Goal: Find specific fact: Find specific fact

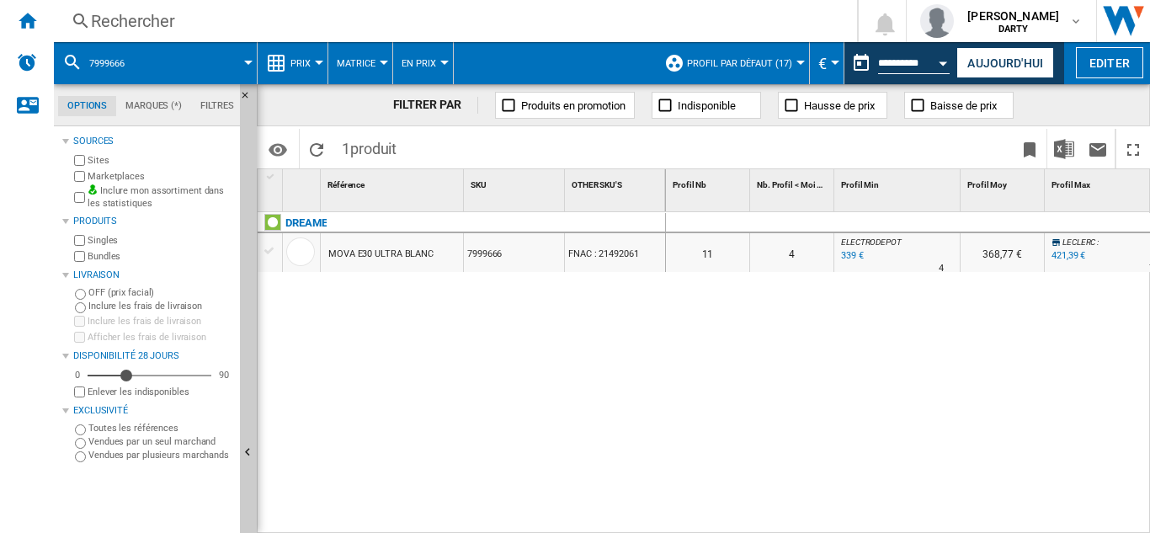
drag, startPoint x: 751, startPoint y: 524, endPoint x: 800, endPoint y: 524, distance: 48.8
click at [800, 524] on div "0 0 0 0 11 4 ELECTRODEPOT : -3.1 % 339 € % N/A 4 ELECTRODEPOT : 368,77 € LECLER…" at bounding box center [908, 373] width 485 height 322
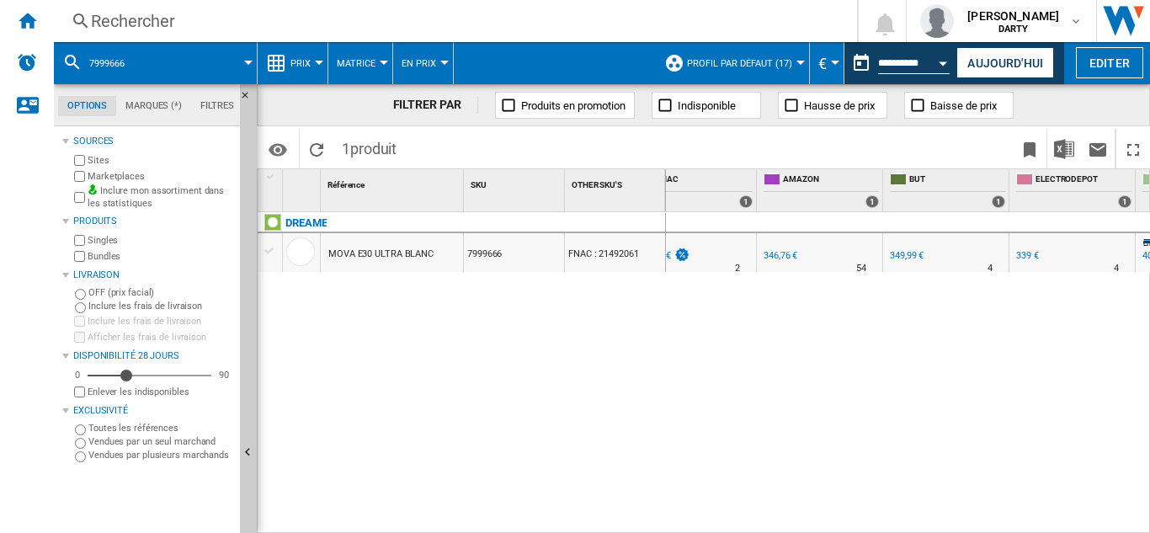
click at [152, 27] on div "Rechercher" at bounding box center [452, 21] width 722 height 24
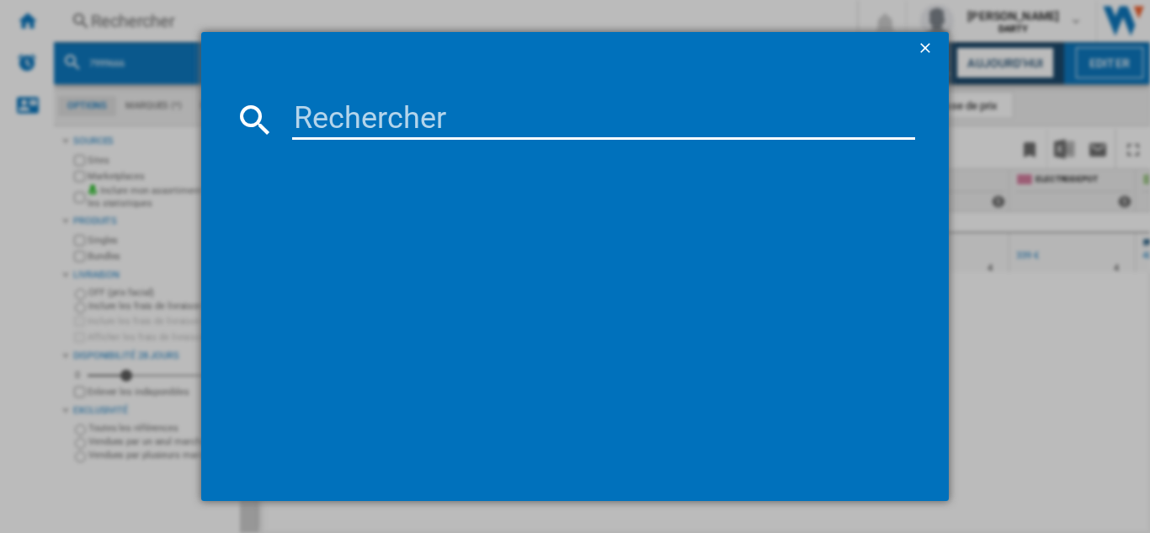
type input "7995881"
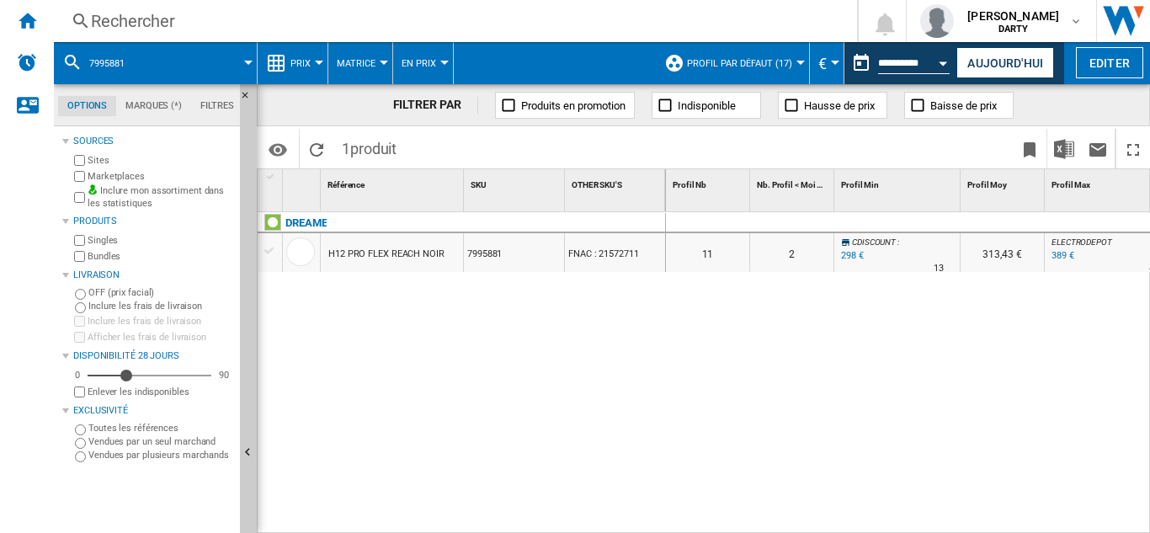
click at [162, 27] on div "Rechercher" at bounding box center [452, 21] width 722 height 24
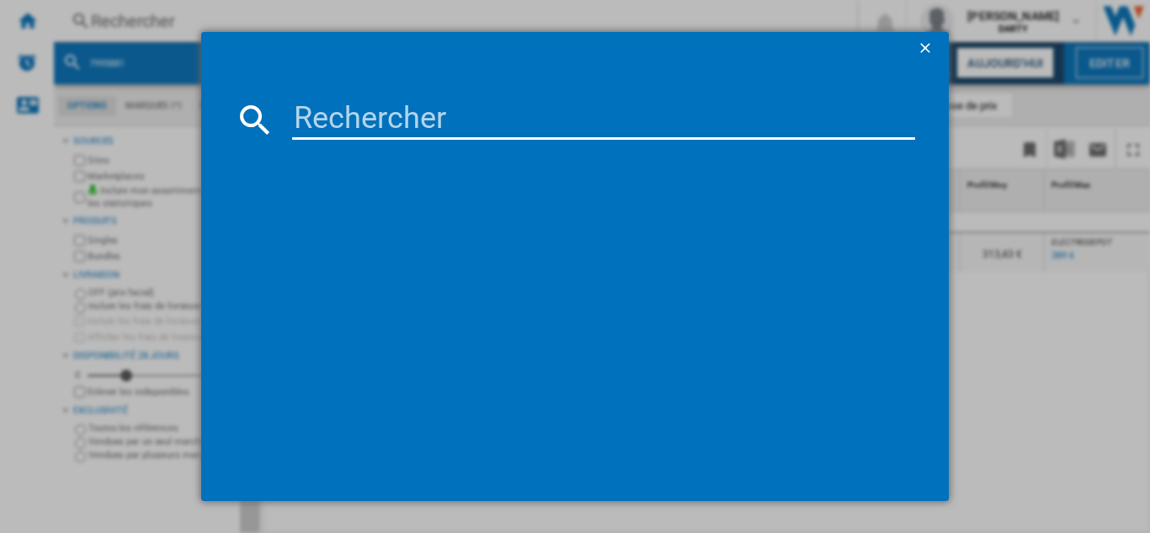
type input "7635265"
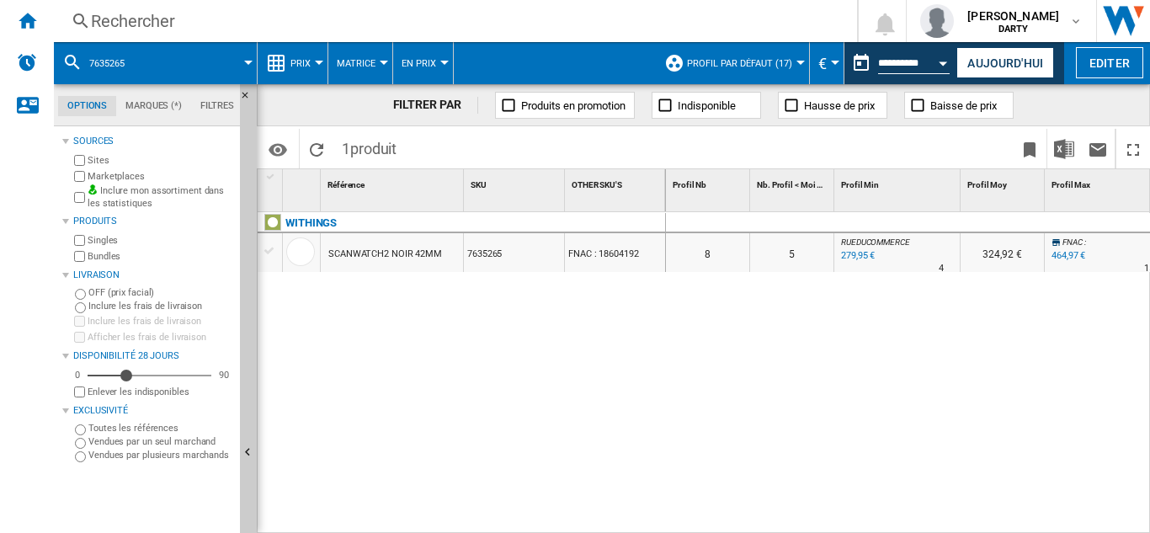
click at [152, 19] on div "Rechercher" at bounding box center [452, 21] width 722 height 24
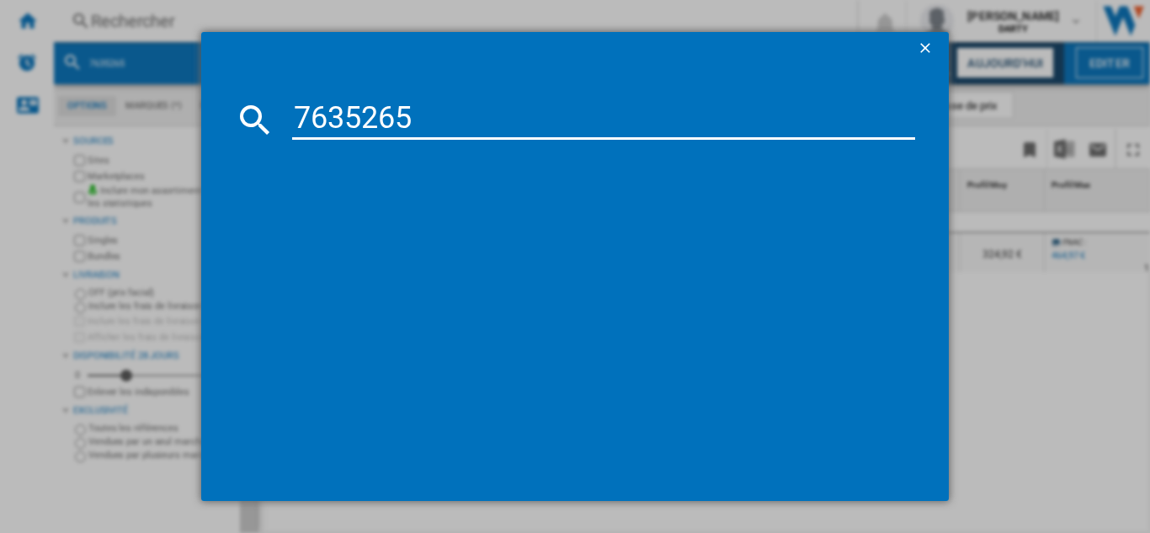
type input "7635265"
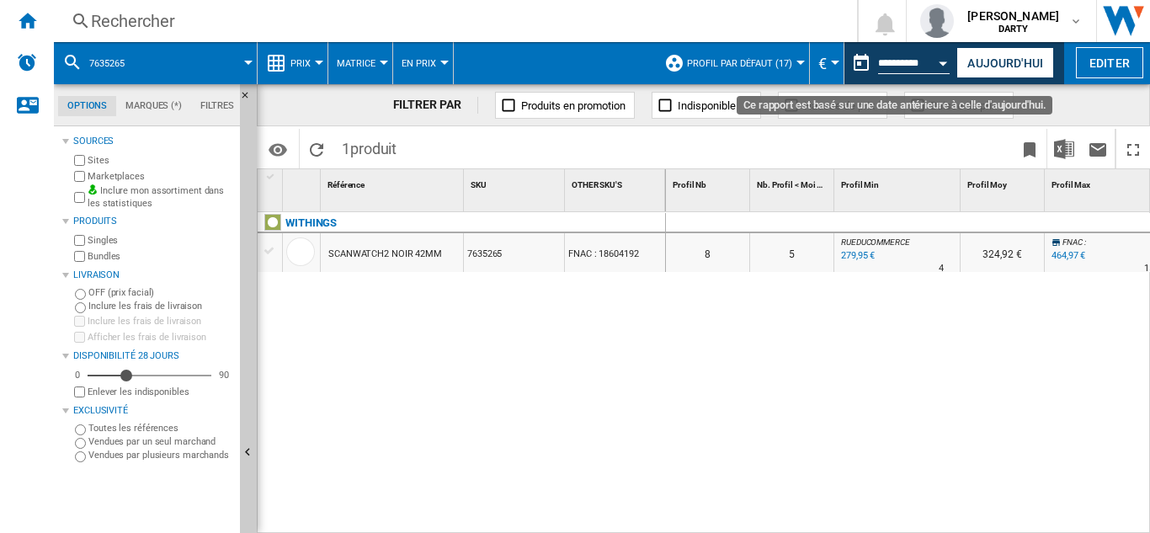
click at [942, 59] on button "Open calendar" at bounding box center [944, 60] width 30 height 30
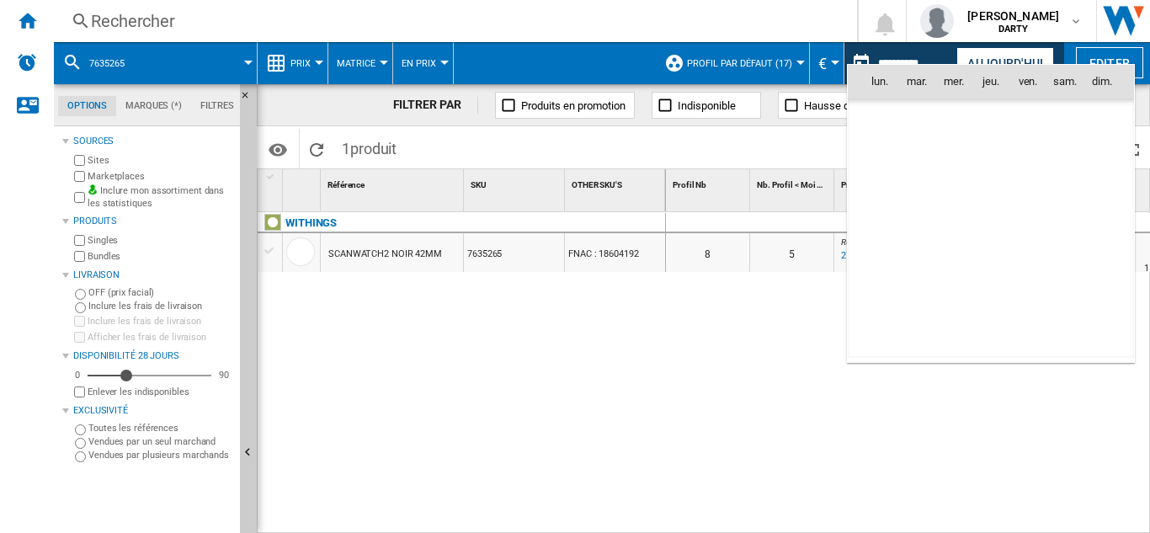
scroll to position [7809, 0]
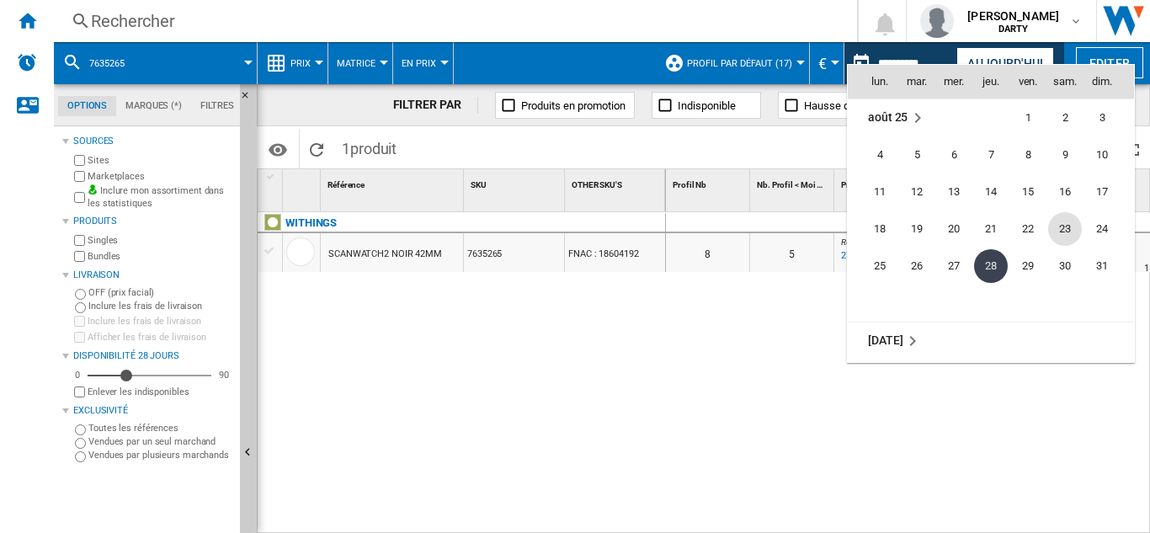
click at [1057, 231] on span "23" at bounding box center [1065, 229] width 34 height 34
type input "**********"
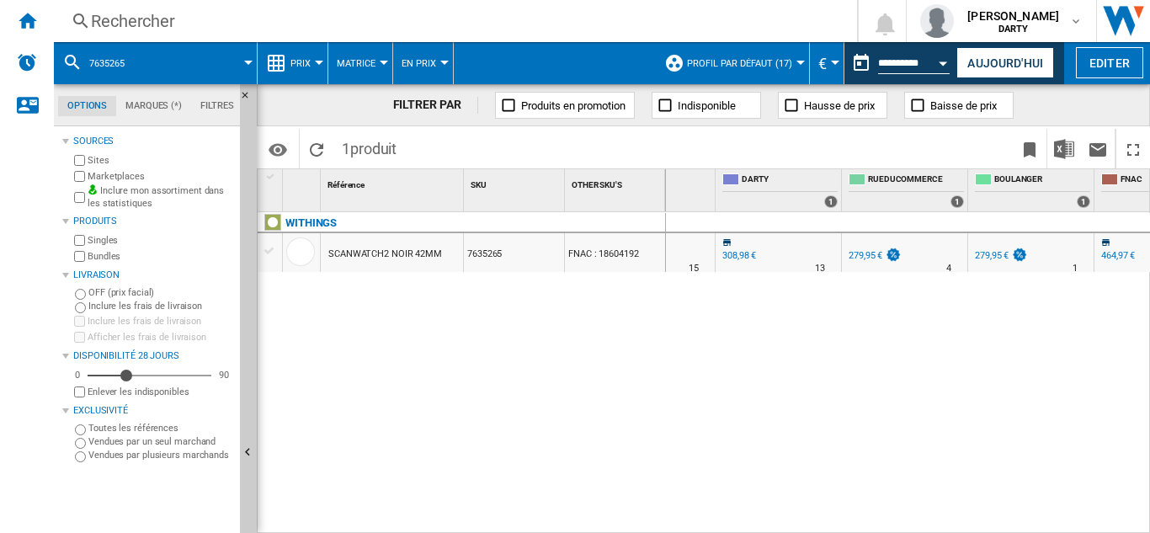
scroll to position [0, 986]
